Goal: Transaction & Acquisition: Purchase product/service

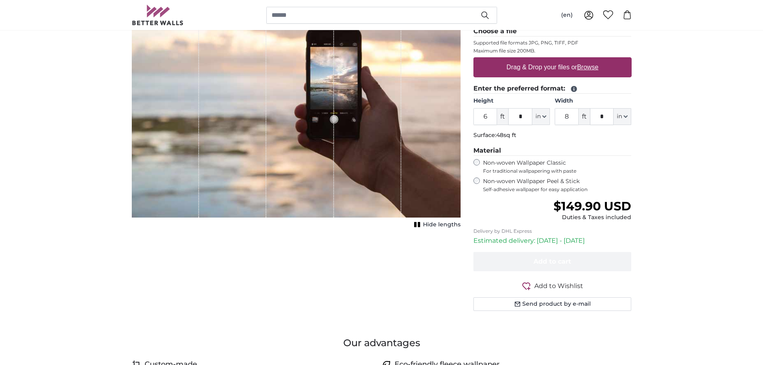
scroll to position [67, 0]
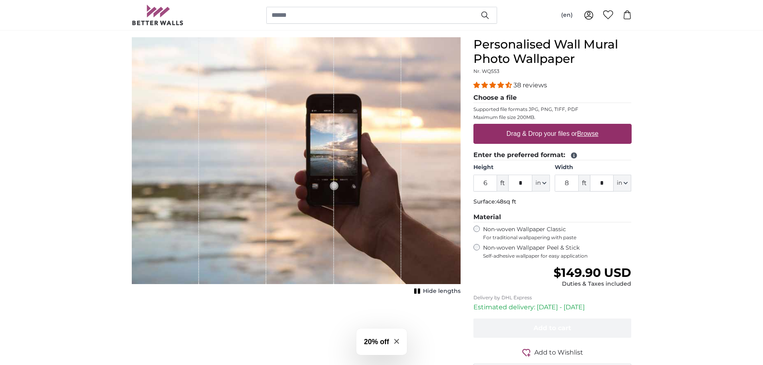
drag, startPoint x: 491, startPoint y: 183, endPoint x: 471, endPoint y: 185, distance: 19.7
click at [471, 185] on div "Personalised Wall Mural Photo Wallpaper Nr. WQ553 38 reviews Choose a file Supp…" at bounding box center [552, 216] width 171 height 359
type input "18"
drag, startPoint x: 568, startPoint y: 185, endPoint x: 561, endPoint y: 185, distance: 7.6
click at [561, 185] on input "8" at bounding box center [566, 183] width 24 height 17
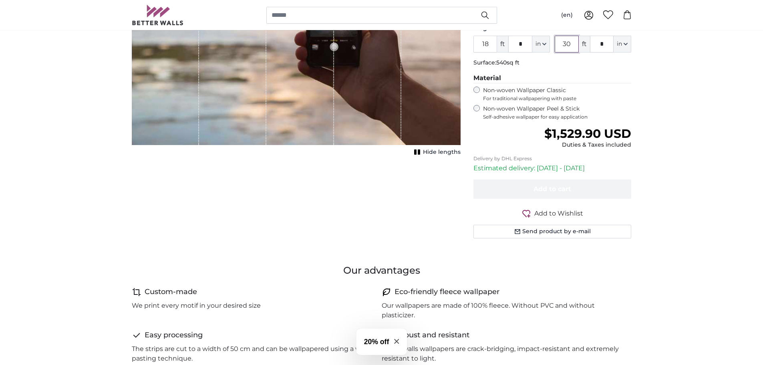
scroll to position [133, 0]
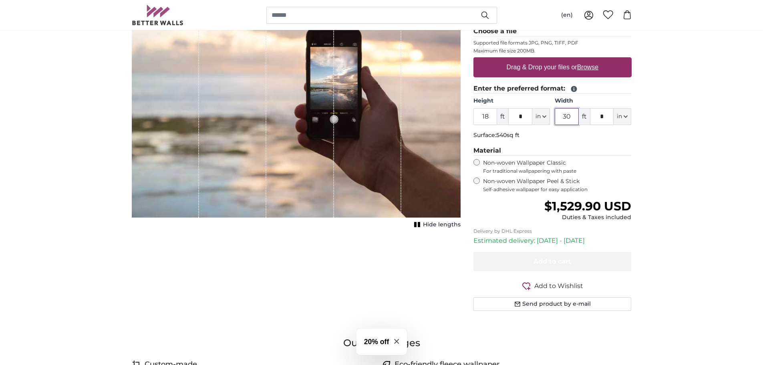
click at [572, 118] on input "30" at bounding box center [566, 116] width 24 height 17
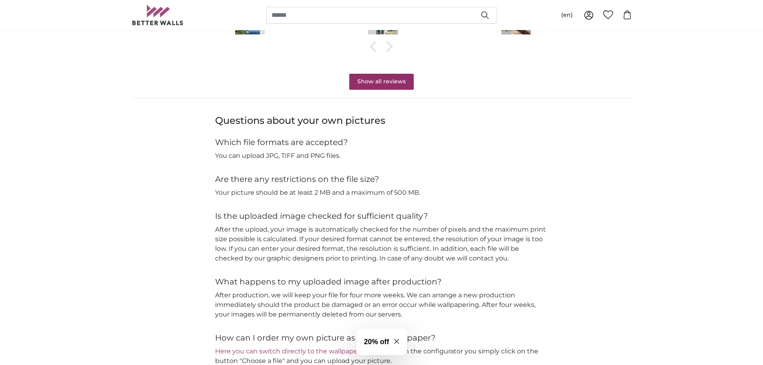
scroll to position [400, 0]
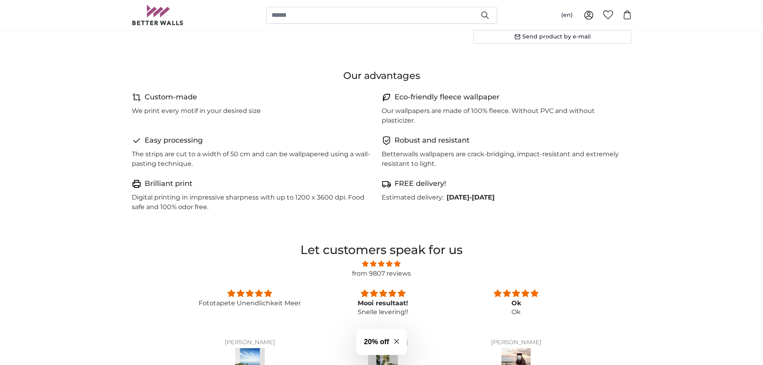
type input "35"
